Goal: Task Accomplishment & Management: Use online tool/utility

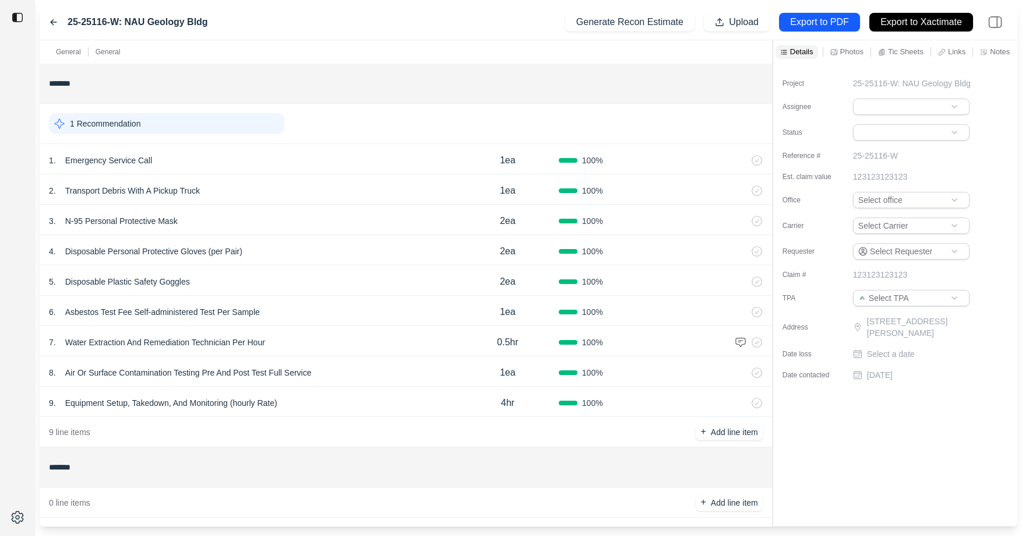
scroll to position [10, 0]
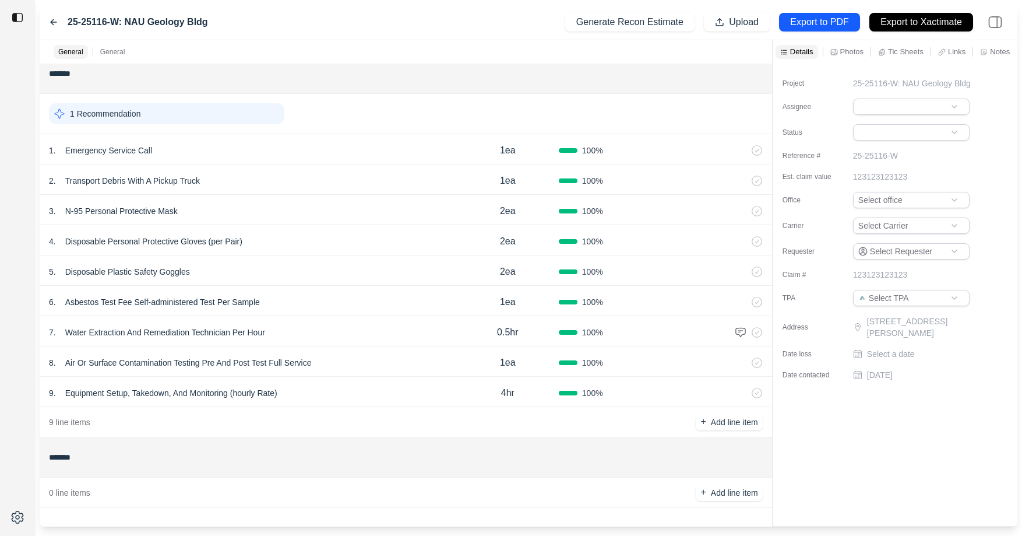
click at [307, 364] on p "Air Or Surface Contamination Testing Pre And Post Test Full Service" at bounding box center [189, 362] width 256 height 16
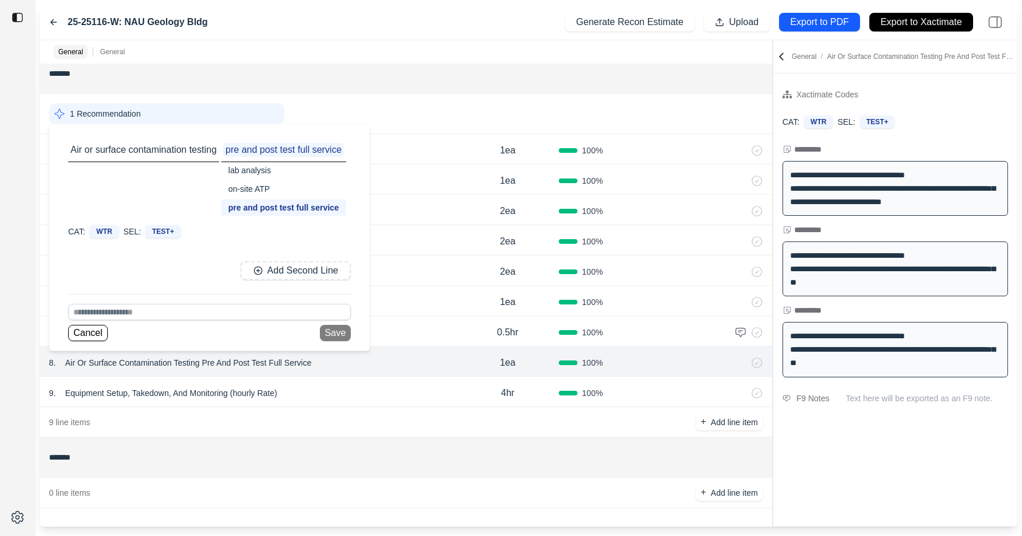
click at [923, 453] on div "**********" at bounding box center [895, 299] width 244 height 452
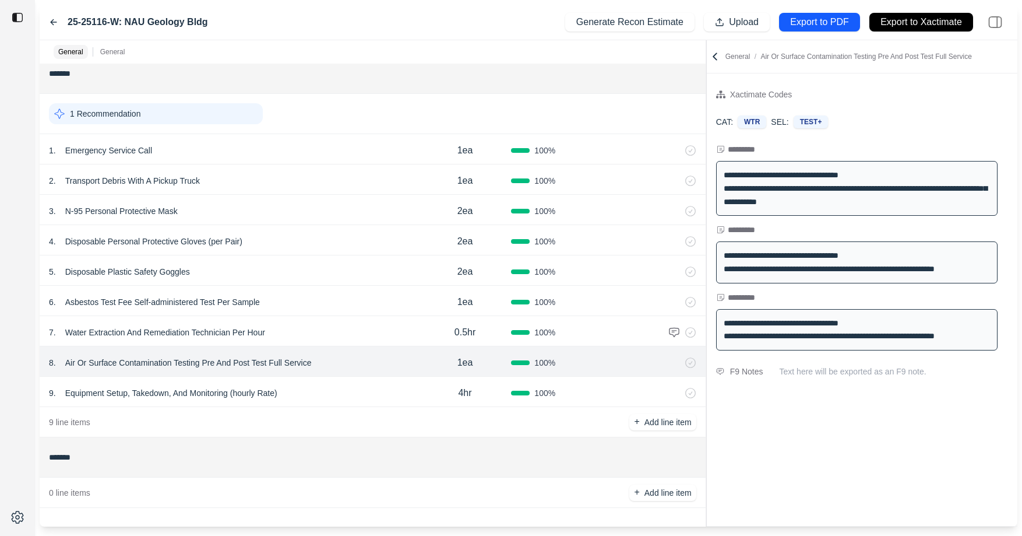
click at [706, 138] on div at bounding box center [706, 283] width 1 height 486
click at [51, 23] on icon at bounding box center [54, 22] width 6 height 5
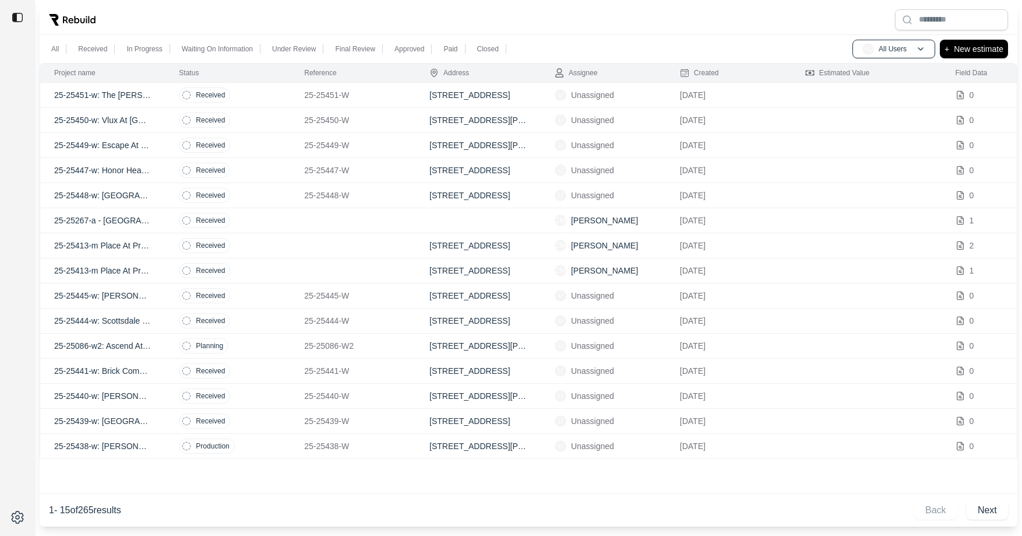
click at [265, 94] on td "Received" at bounding box center [227, 95] width 125 height 25
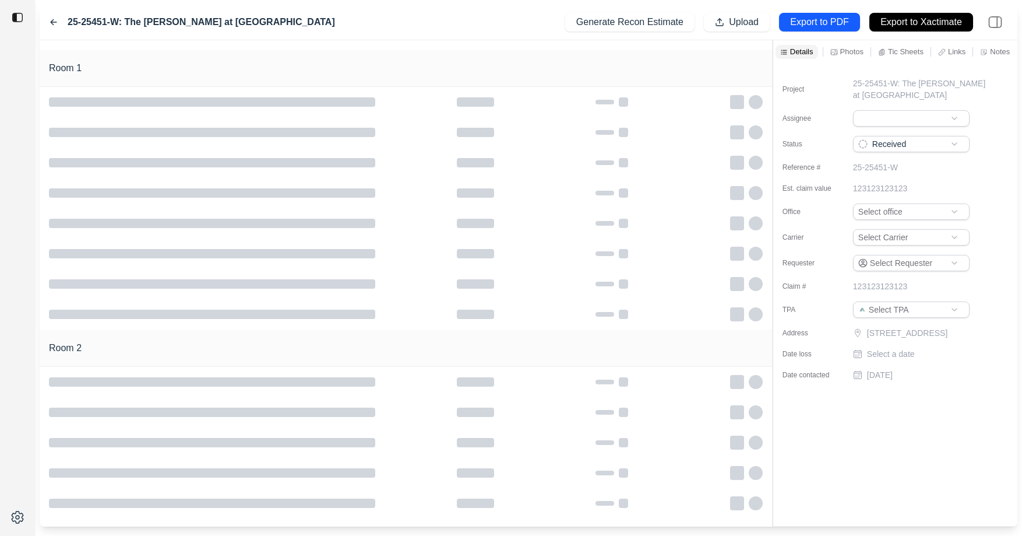
click at [55, 22] on icon at bounding box center [54, 22] width 6 height 5
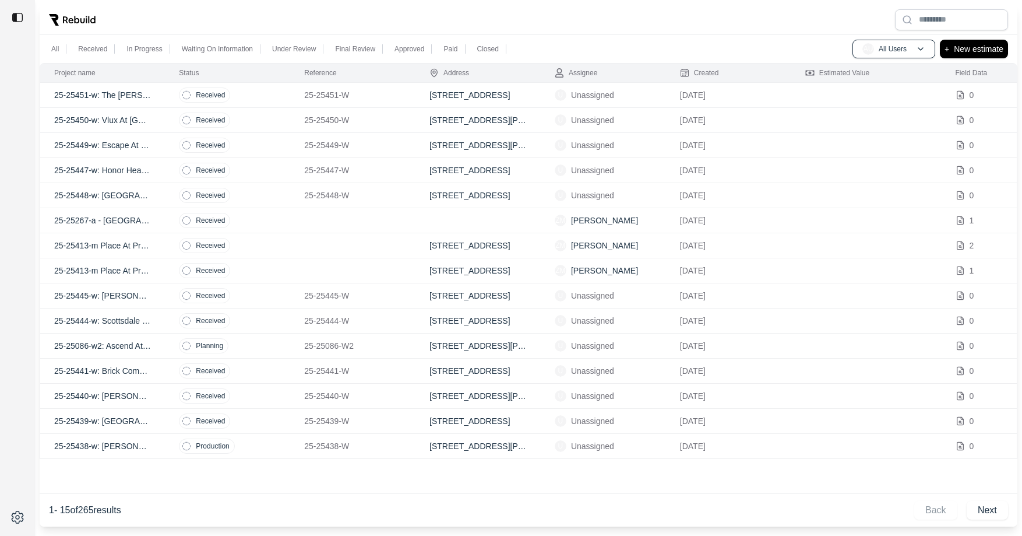
click at [270, 122] on td "Received" at bounding box center [227, 120] width 125 height 25
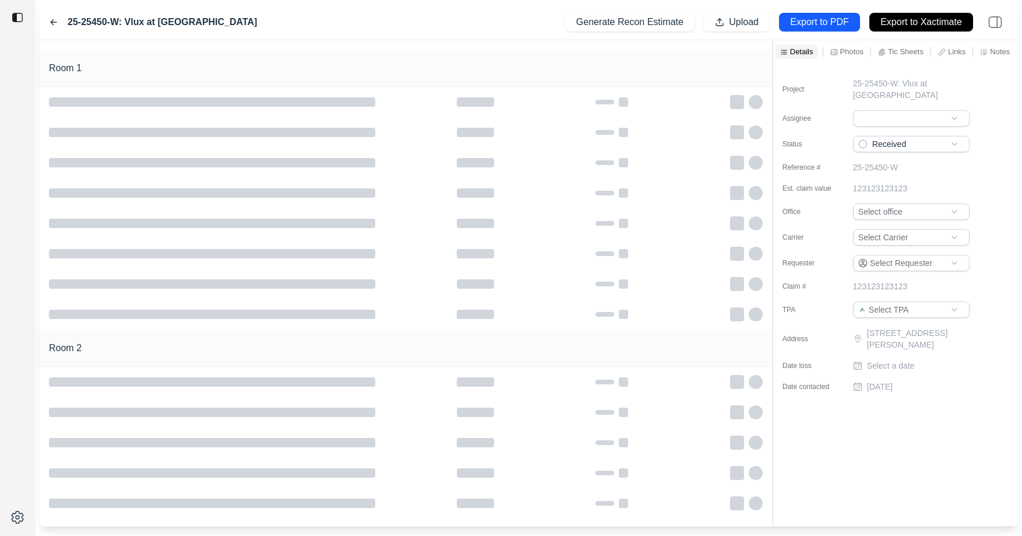
click at [50, 24] on icon at bounding box center [53, 21] width 9 height 9
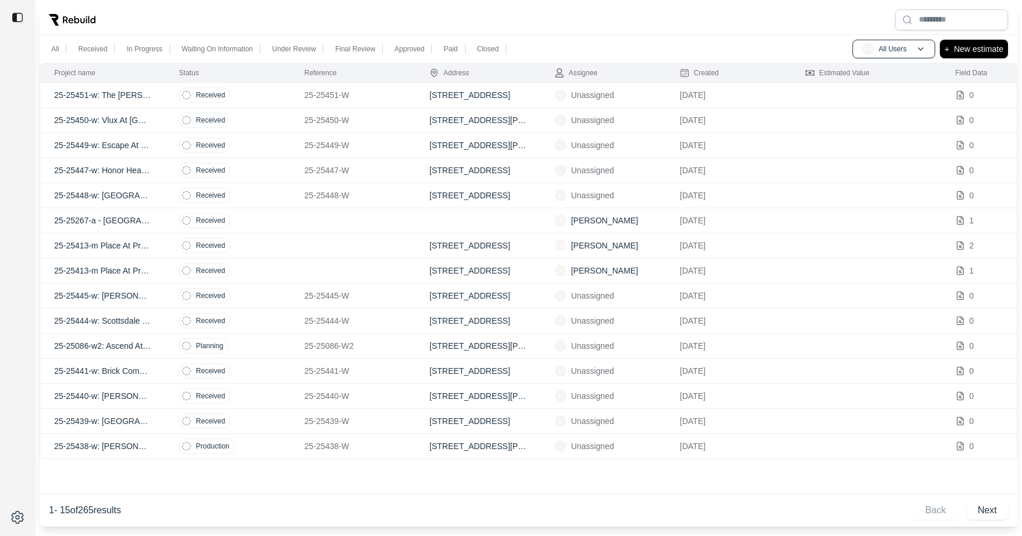
click at [256, 154] on td "Received" at bounding box center [227, 145] width 125 height 25
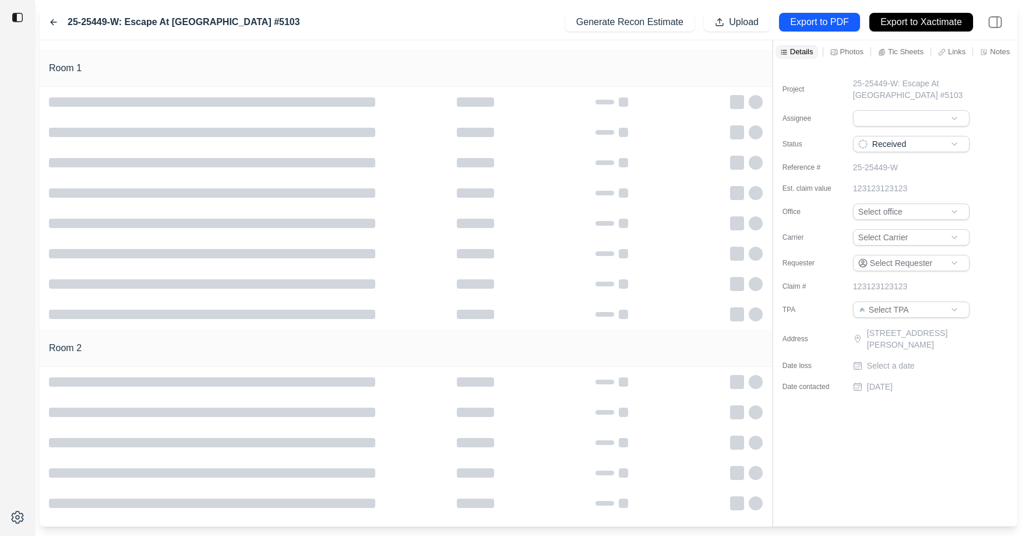
click at [52, 22] on icon at bounding box center [54, 22] width 6 height 5
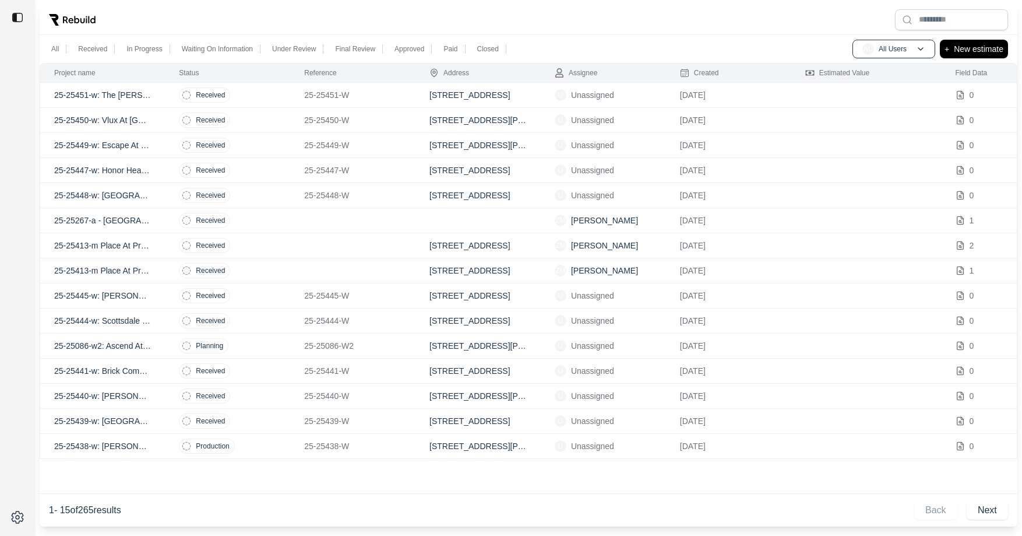
click at [287, 193] on td "Received" at bounding box center [227, 195] width 125 height 25
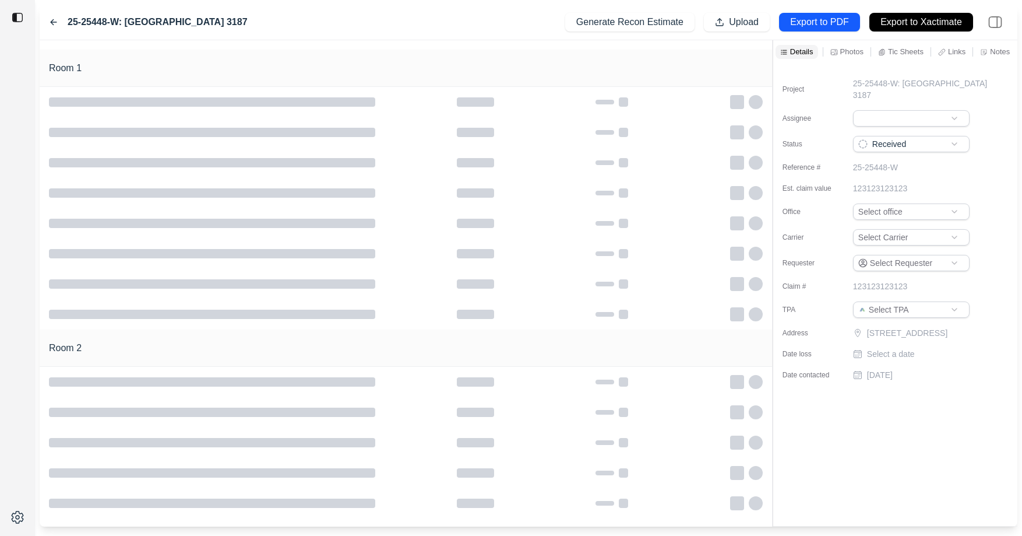
click at [58, 19] on icon at bounding box center [53, 21] width 9 height 9
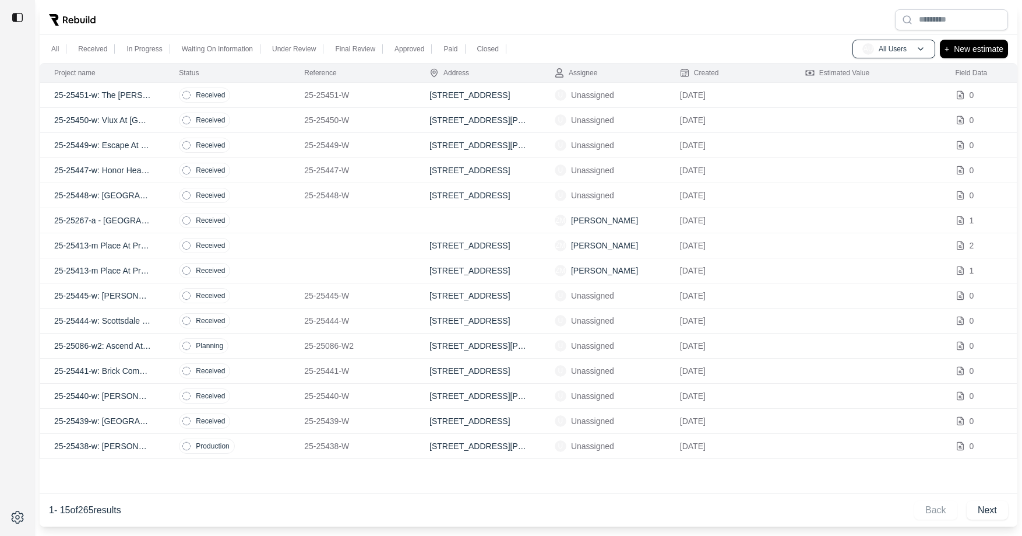
click at [274, 162] on td "Received" at bounding box center [227, 170] width 125 height 25
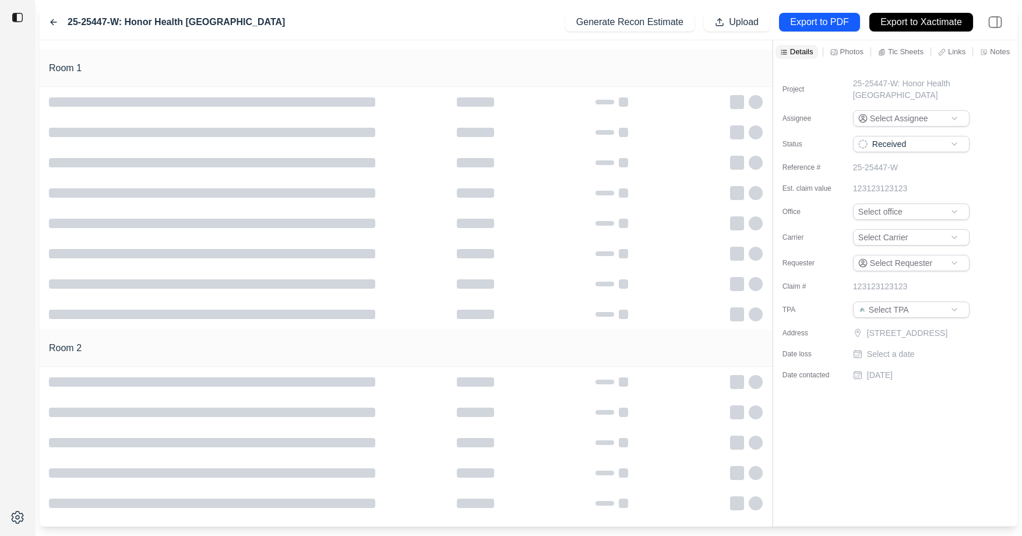
click at [54, 24] on icon at bounding box center [53, 21] width 9 height 9
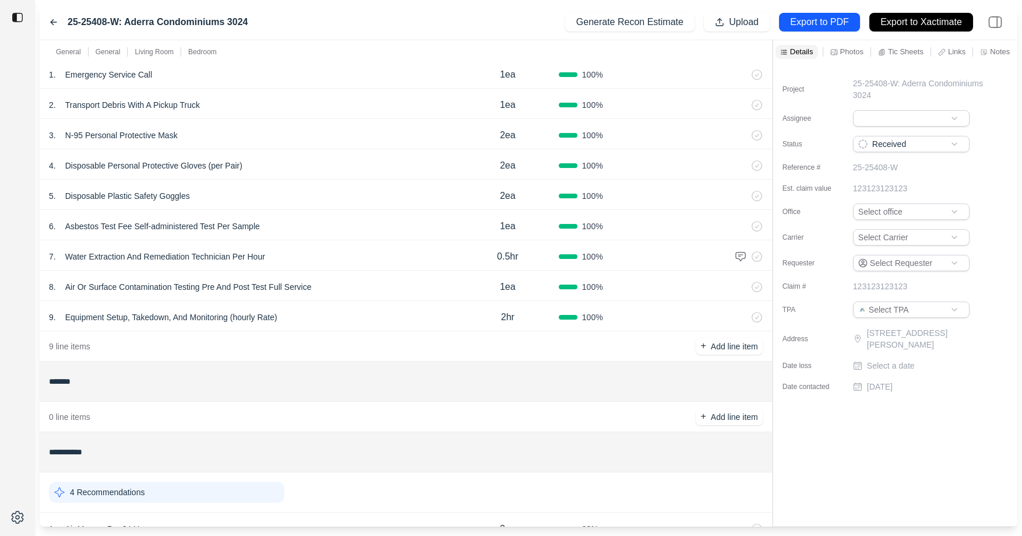
scroll to position [234, 0]
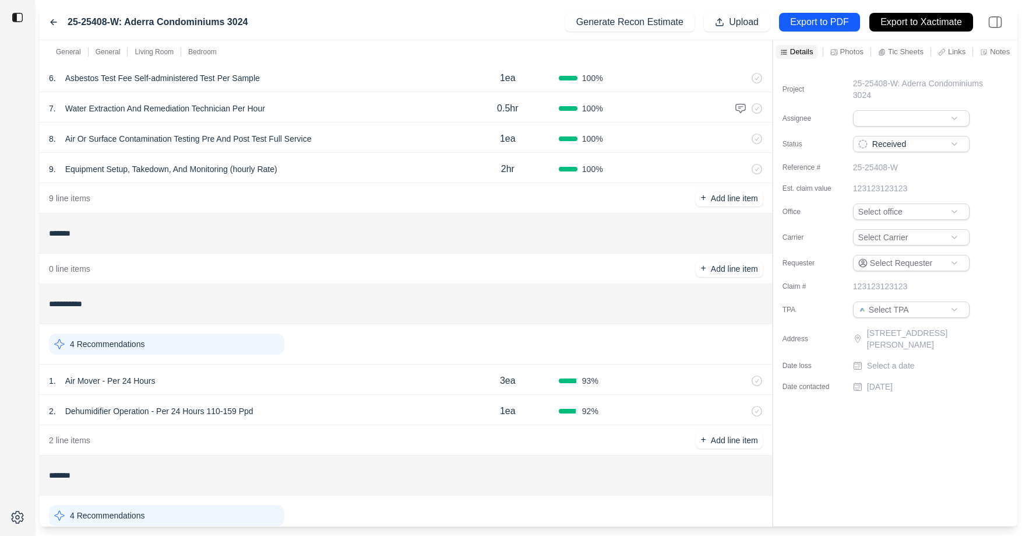
click at [223, 378] on div "1 . Air Mover - Per 24 Hours" at bounding box center [253, 380] width 408 height 16
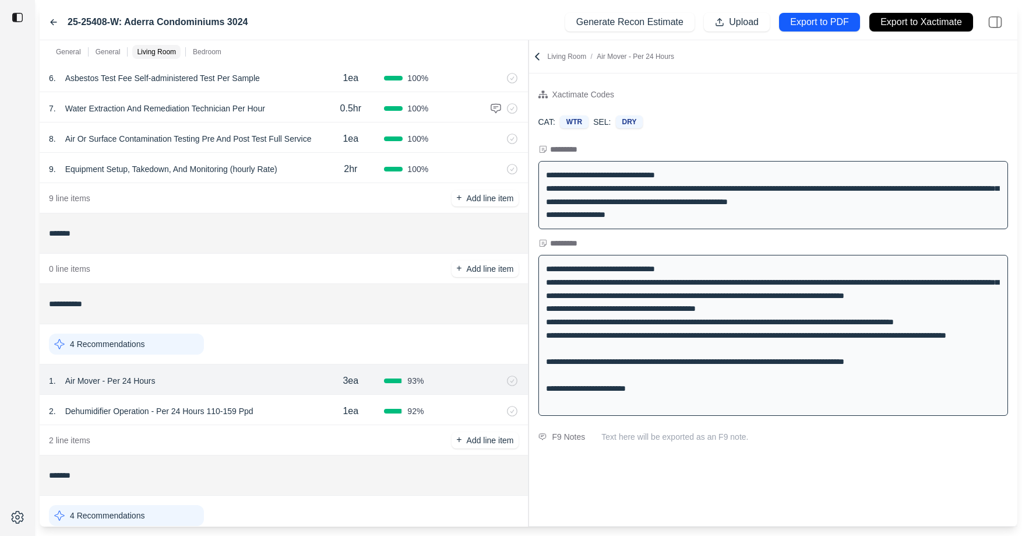
click at [474, 120] on div "**********" at bounding box center [529, 283] width 978 height 486
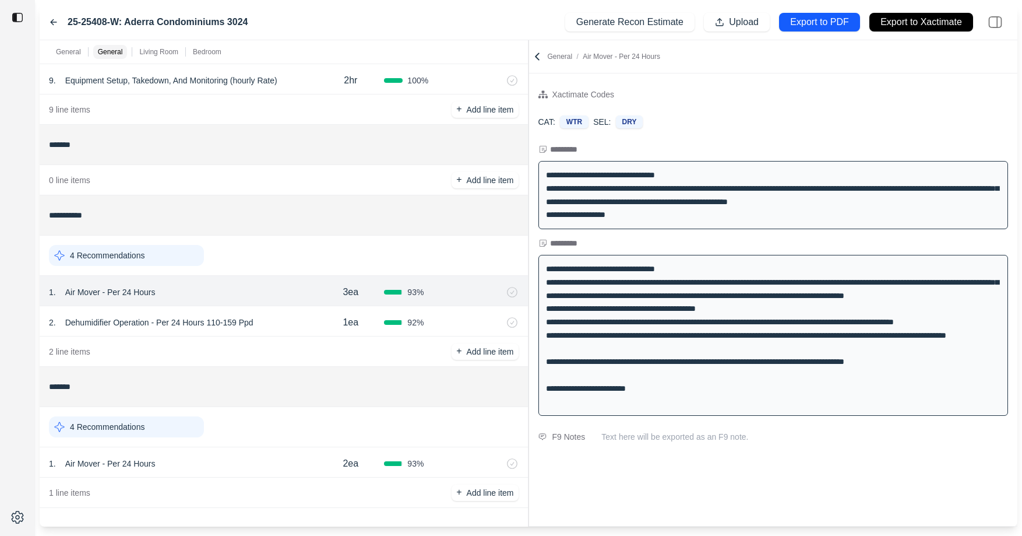
scroll to position [319, 0]
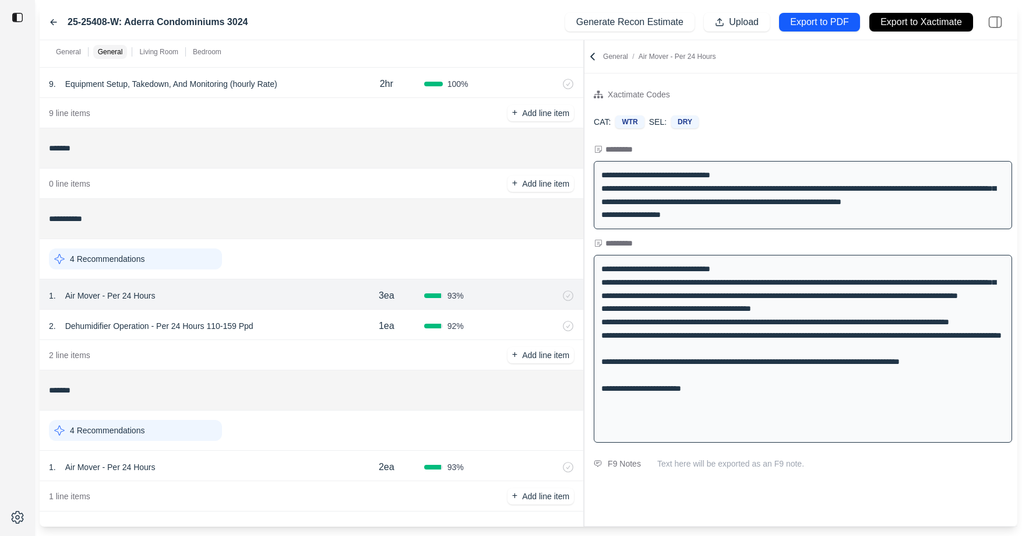
click at [586, 78] on div "**********" at bounding box center [529, 283] width 978 height 486
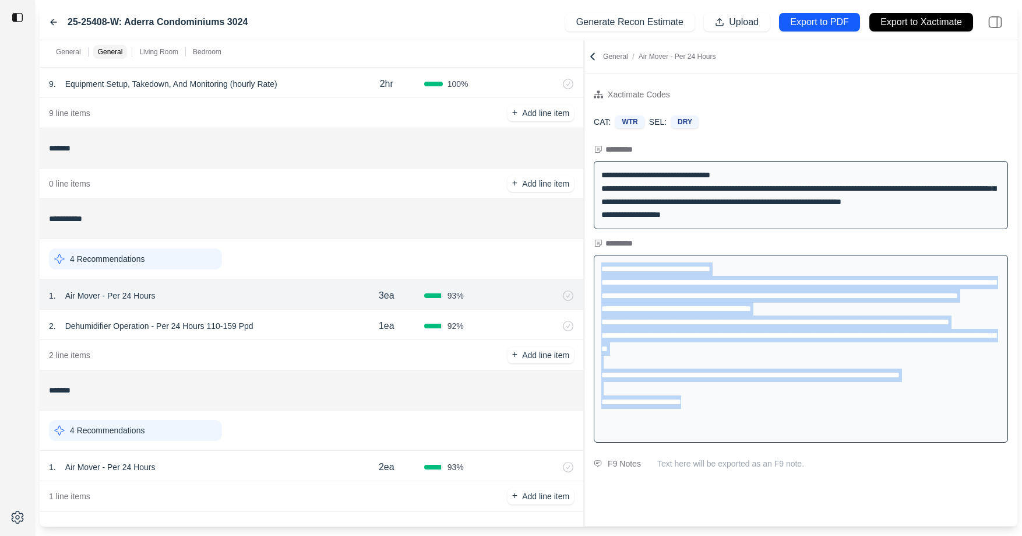
drag, startPoint x: 715, startPoint y: 425, endPoint x: 594, endPoint y: 263, distance: 202.3
click at [594, 263] on div "**********" at bounding box center [801, 349] width 414 height 188
